Goal: Information Seeking & Learning: Check status

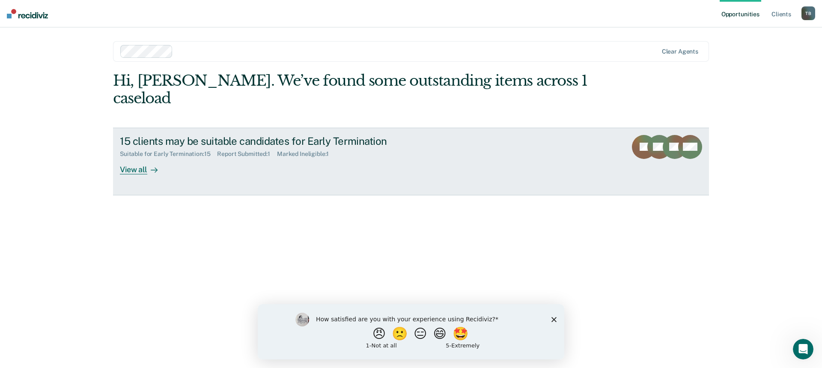
click at [131, 157] on div "View all" at bounding box center [144, 165] width 48 height 17
